Goal: Navigation & Orientation: Find specific page/section

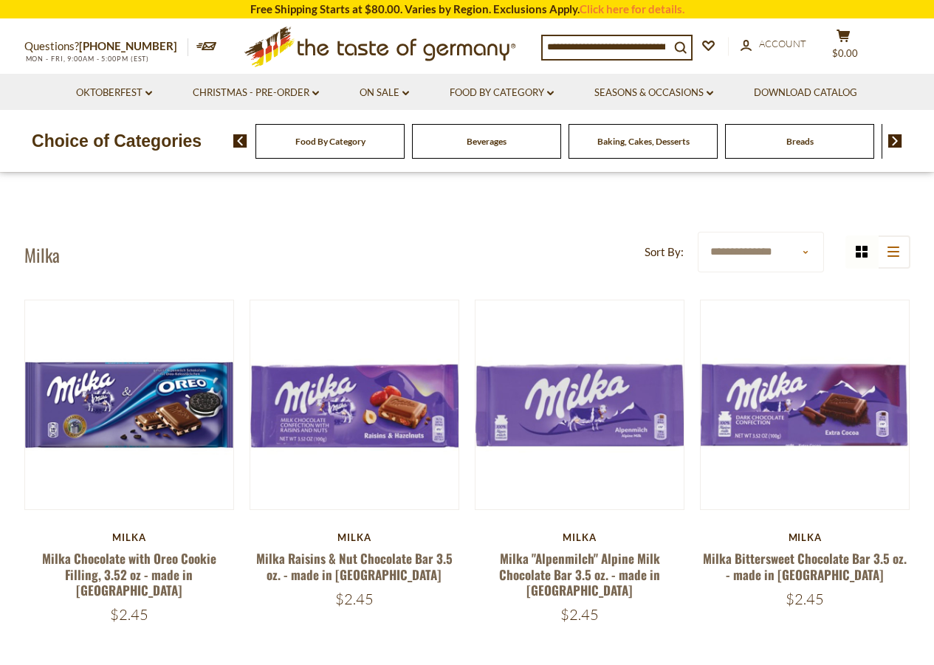
click at [372, 155] on div "Food By Category" at bounding box center [329, 141] width 149 height 35
click at [371, 149] on div "Food By Category" at bounding box center [329, 141] width 149 height 35
drag, startPoint x: 371, startPoint y: 149, endPoint x: 564, endPoint y: 159, distance: 193.6
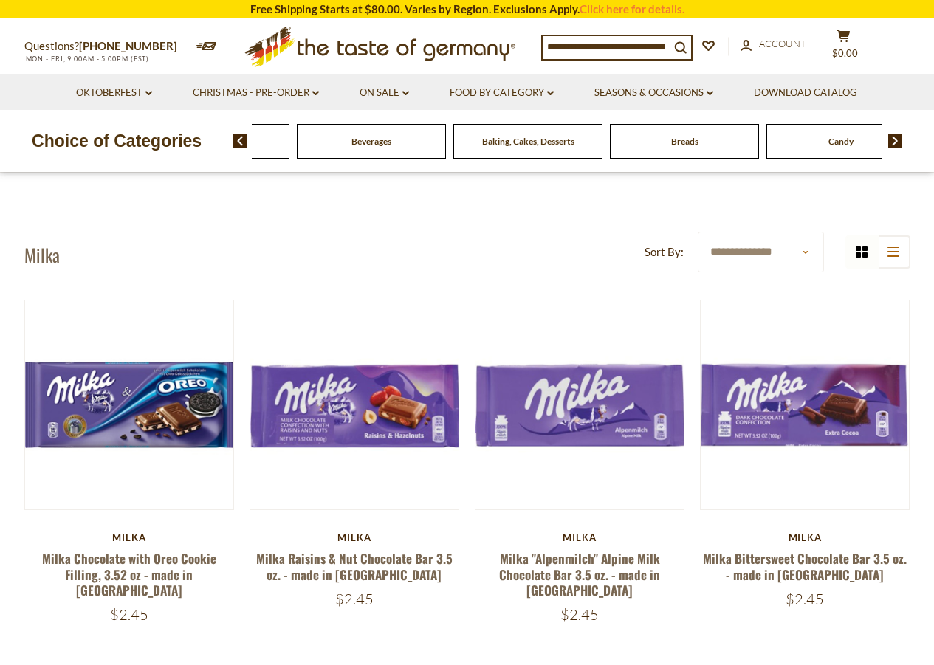
click at [289, 156] on div "Breads" at bounding box center [214, 141] width 149 height 35
click at [289, 154] on div "Breads" at bounding box center [214, 141] width 149 height 35
drag, startPoint x: 700, startPoint y: 144, endPoint x: 620, endPoint y: 176, distance: 86.1
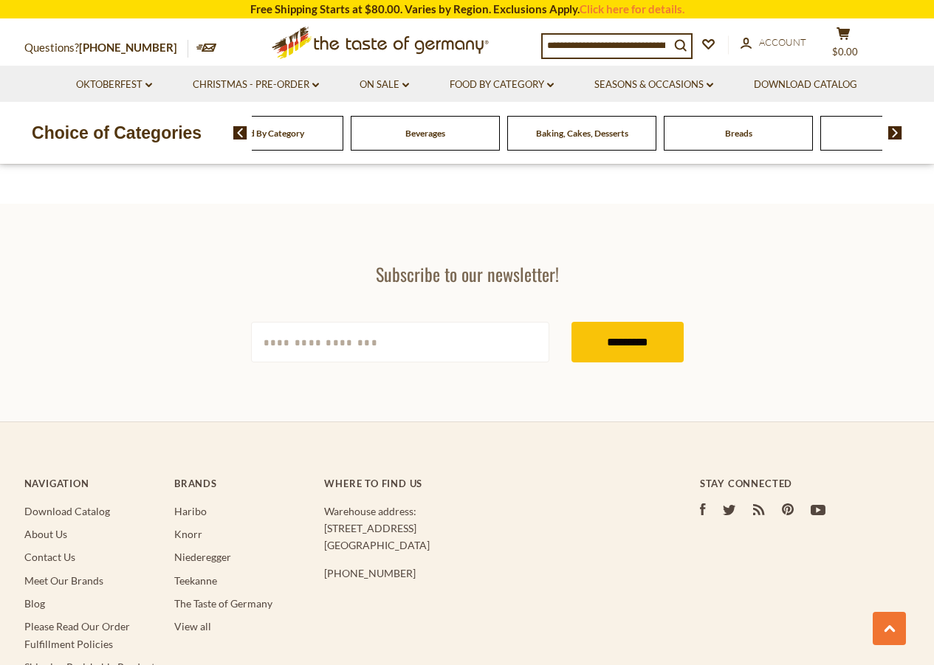
scroll to position [2973, 0]
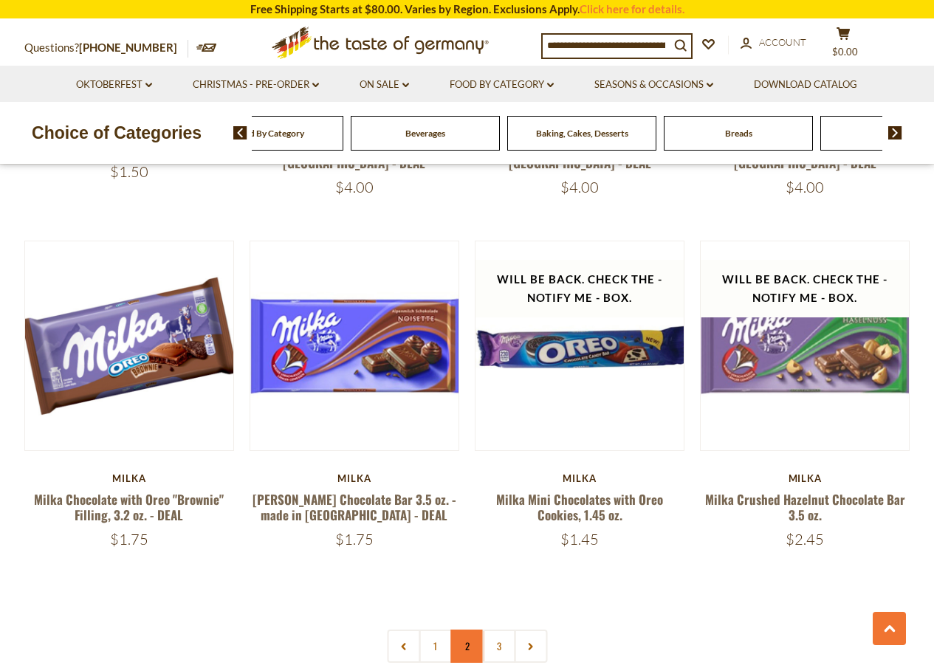
click at [458, 630] on link "2" at bounding box center [466, 646] width 33 height 33
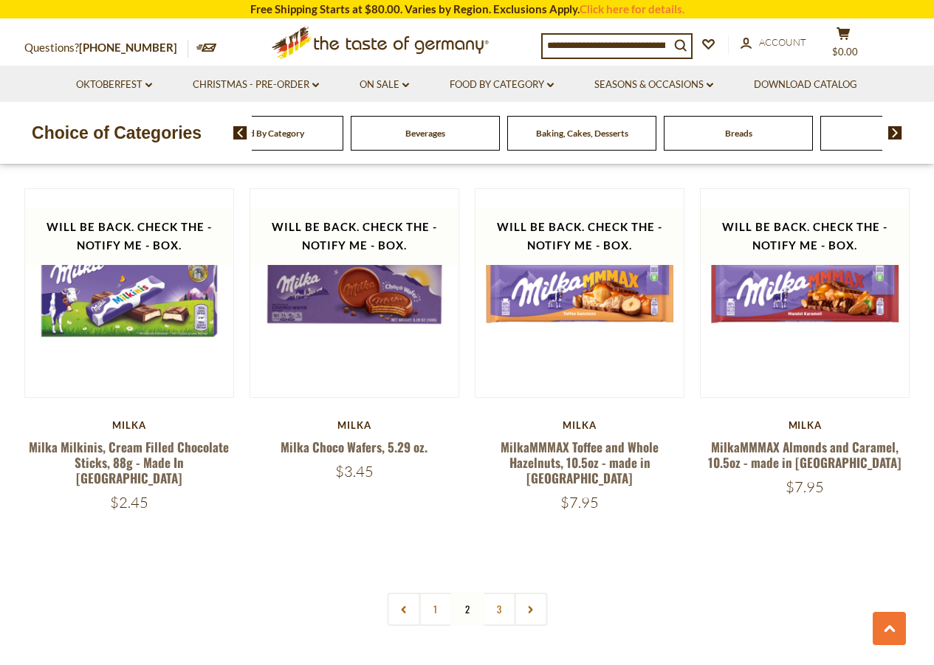
scroll to position [3012, 0]
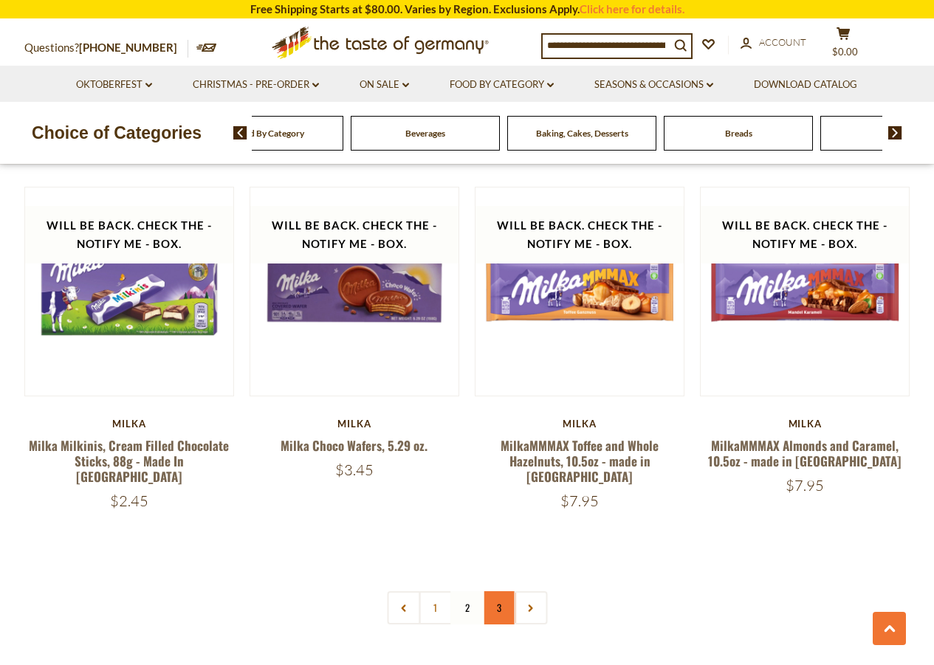
click at [498, 591] on link "3" at bounding box center [498, 607] width 33 height 33
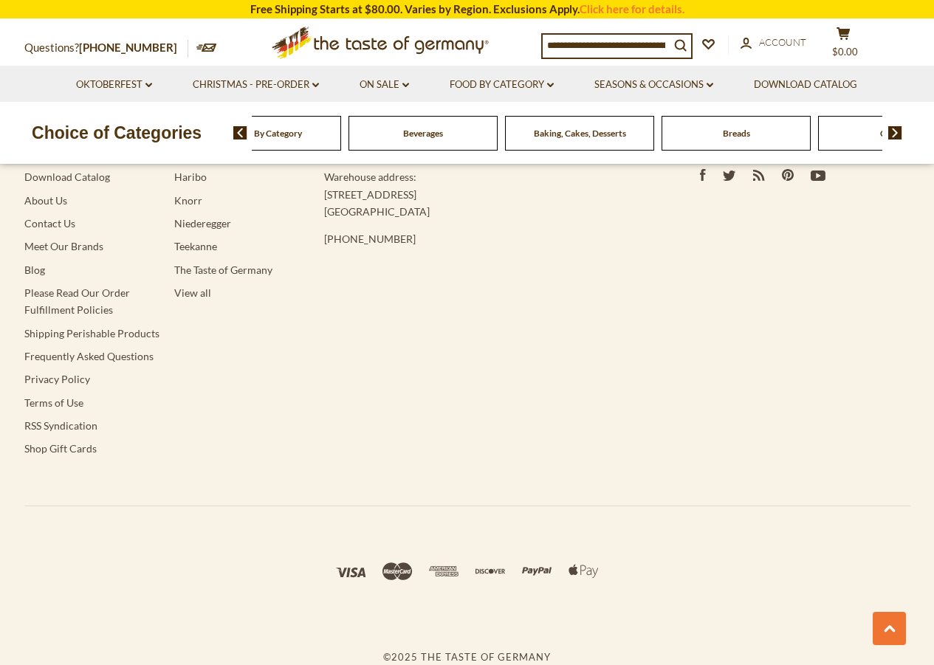
scroll to position [394, 0]
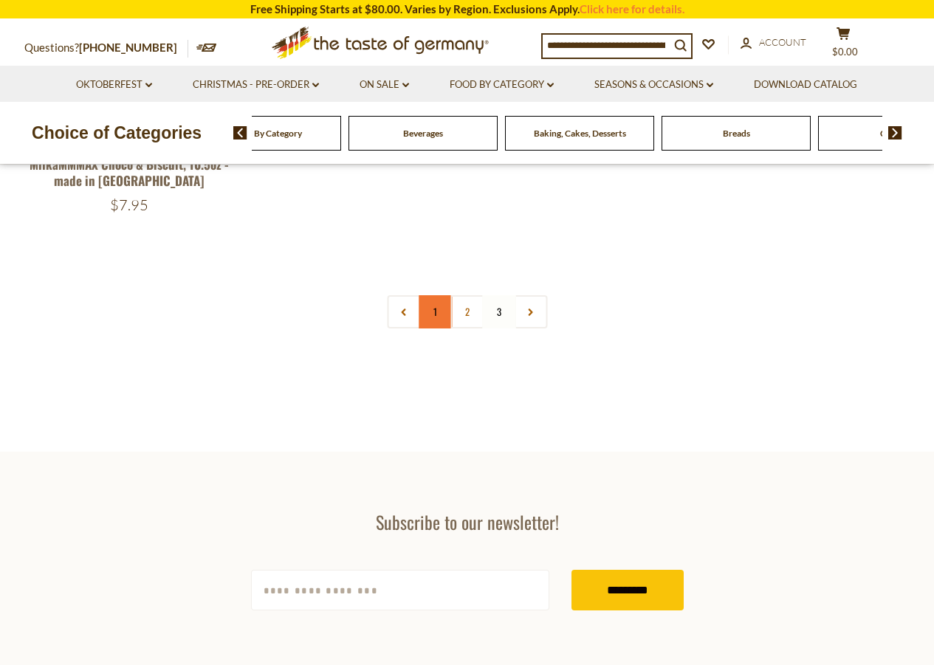
click at [433, 315] on link "1" at bounding box center [435, 311] width 33 height 33
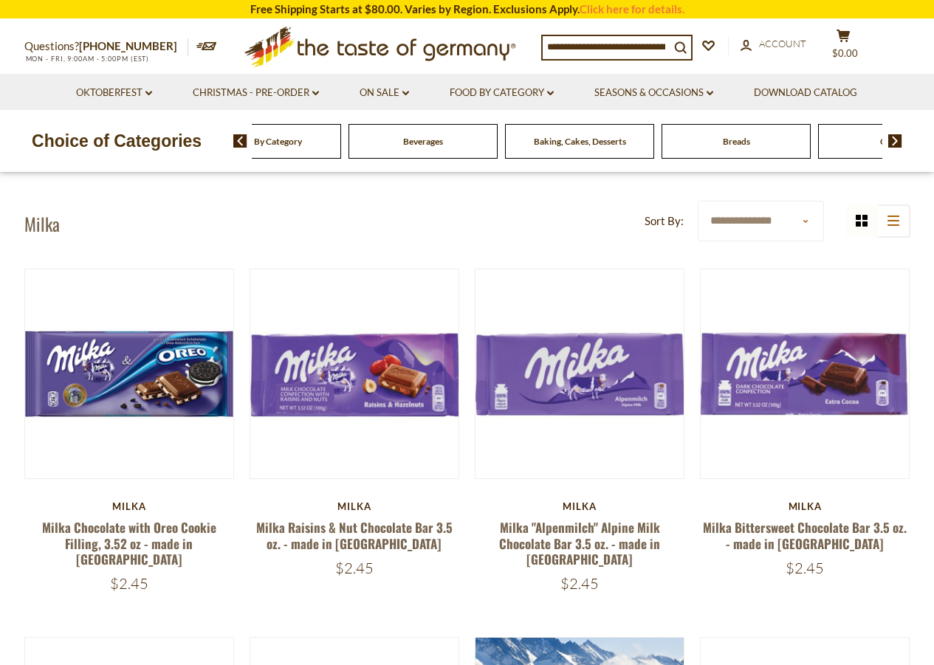
scroll to position [0, 0]
